Goal: Information Seeking & Learning: Learn about a topic

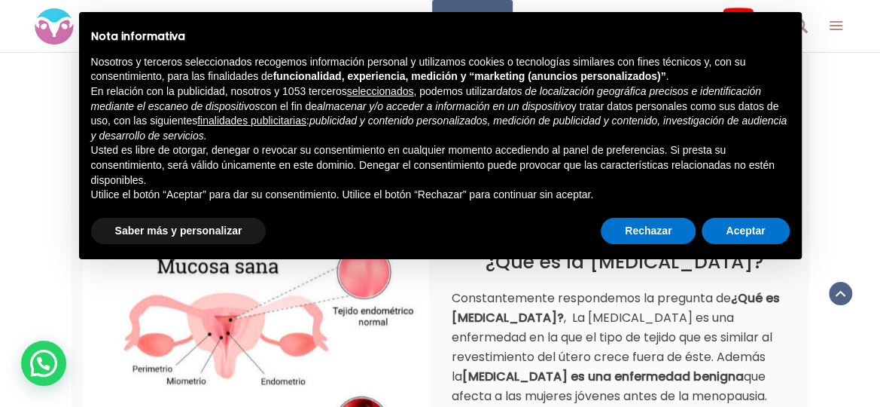
scroll to position [903, 0]
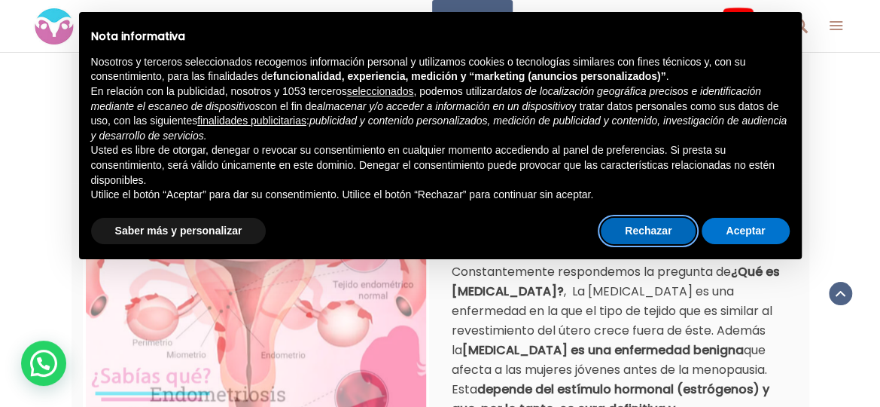
click at [668, 231] on button "Rechazar" at bounding box center [648, 231] width 95 height 27
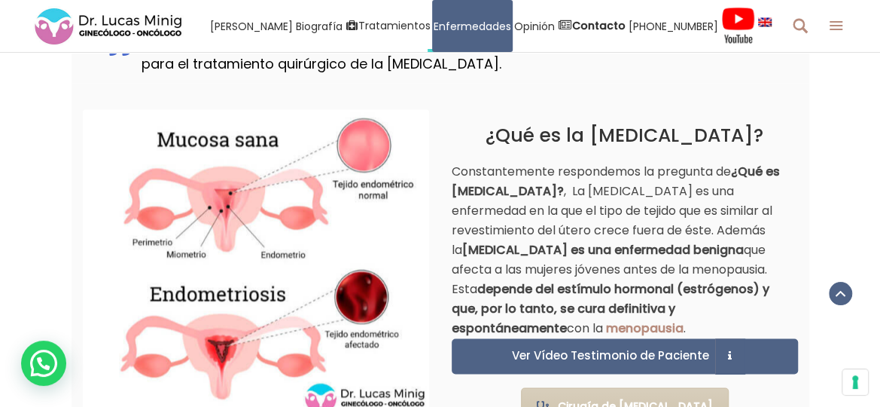
scroll to position [979, 0]
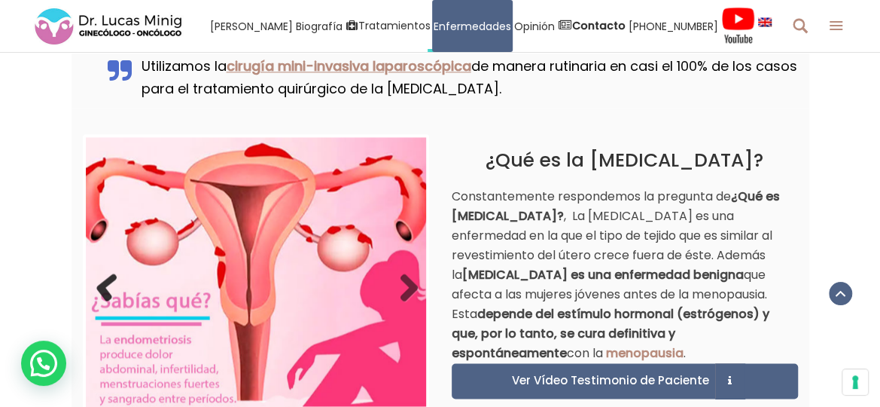
click at [110, 273] on link "Previous" at bounding box center [108, 288] width 30 height 30
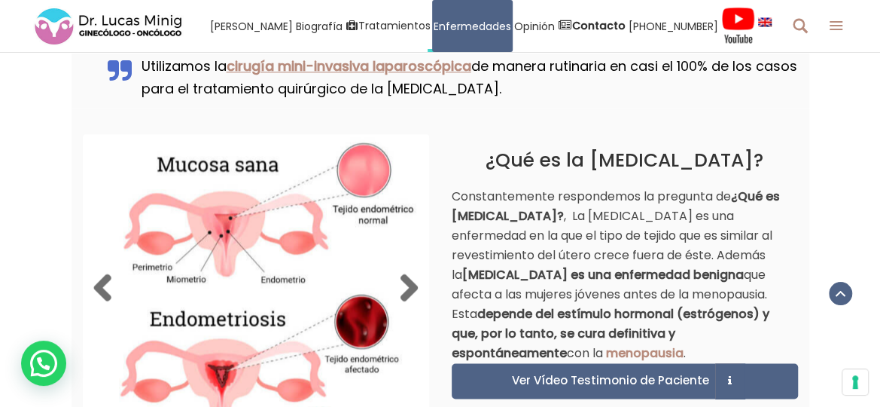
click at [337, 234] on img at bounding box center [256, 288] width 340 height 302
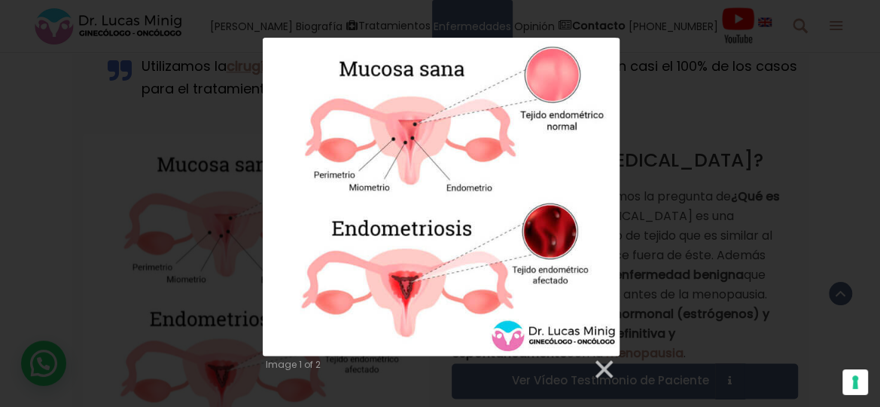
click at [193, 245] on div "Image 1 of 2" at bounding box center [440, 209] width 880 height 343
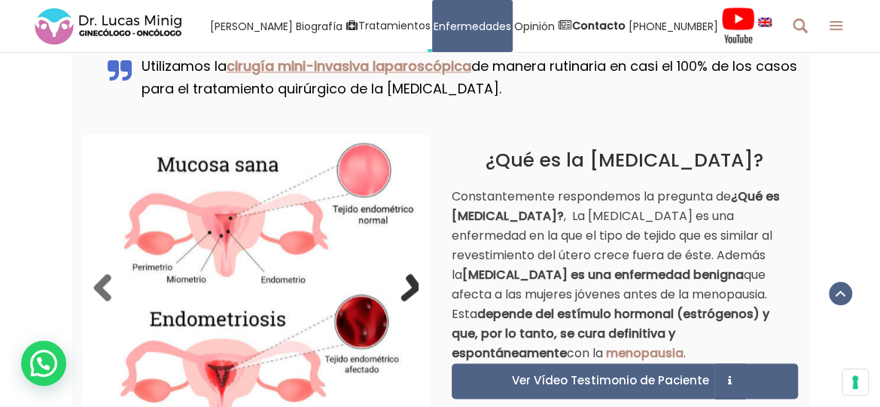
click at [436, 254] on div "1 2 Previous Next" at bounding box center [256, 298] width 369 height 380
click at [430, 245] on div "1 2 Previous Next" at bounding box center [256, 298] width 369 height 380
click at [423, 250] on img at bounding box center [256, 288] width 340 height 302
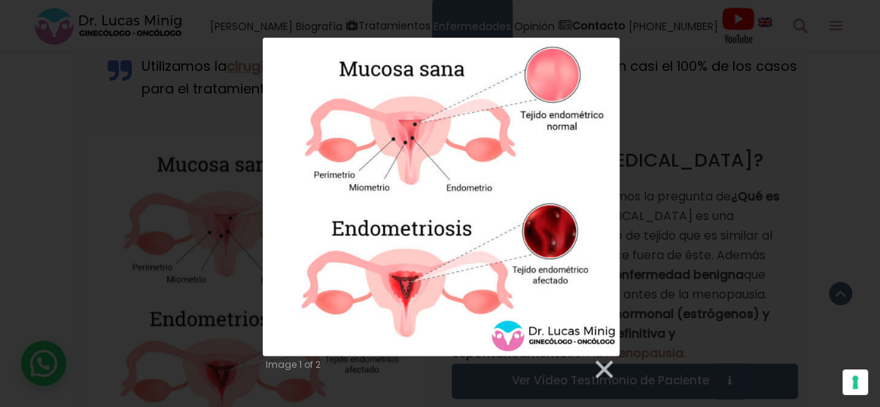
click at [170, 259] on div "Image 1 of 2" at bounding box center [440, 209] width 880 height 343
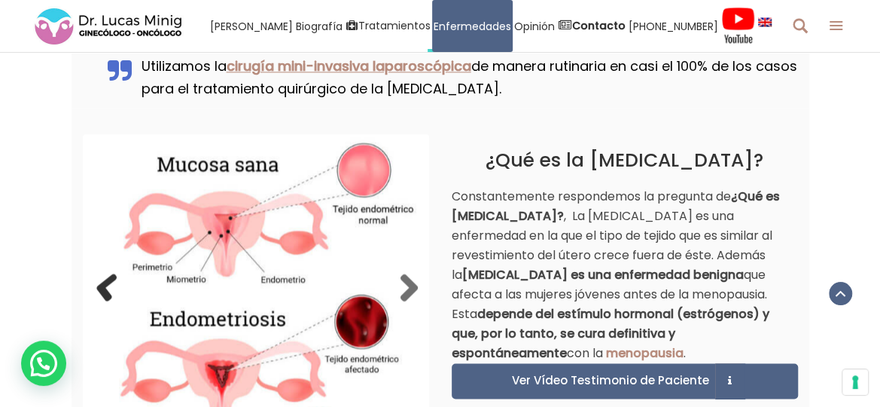
click at [98, 273] on link "Previous" at bounding box center [108, 288] width 30 height 30
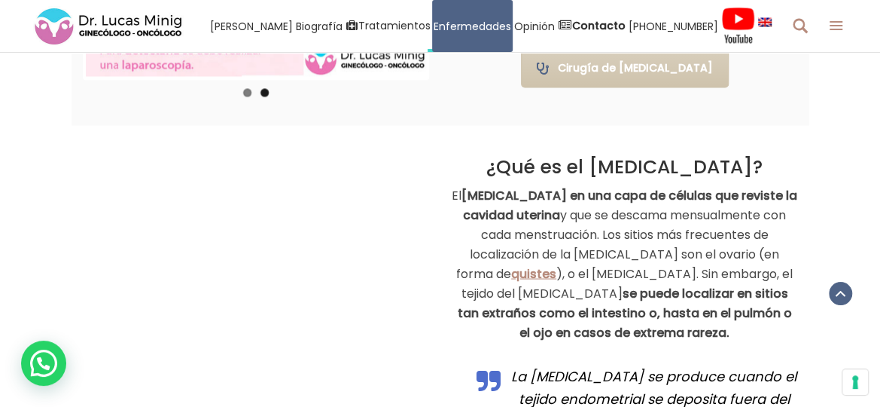
scroll to position [1355, 0]
